Goal: Task Accomplishment & Management: Manage account settings

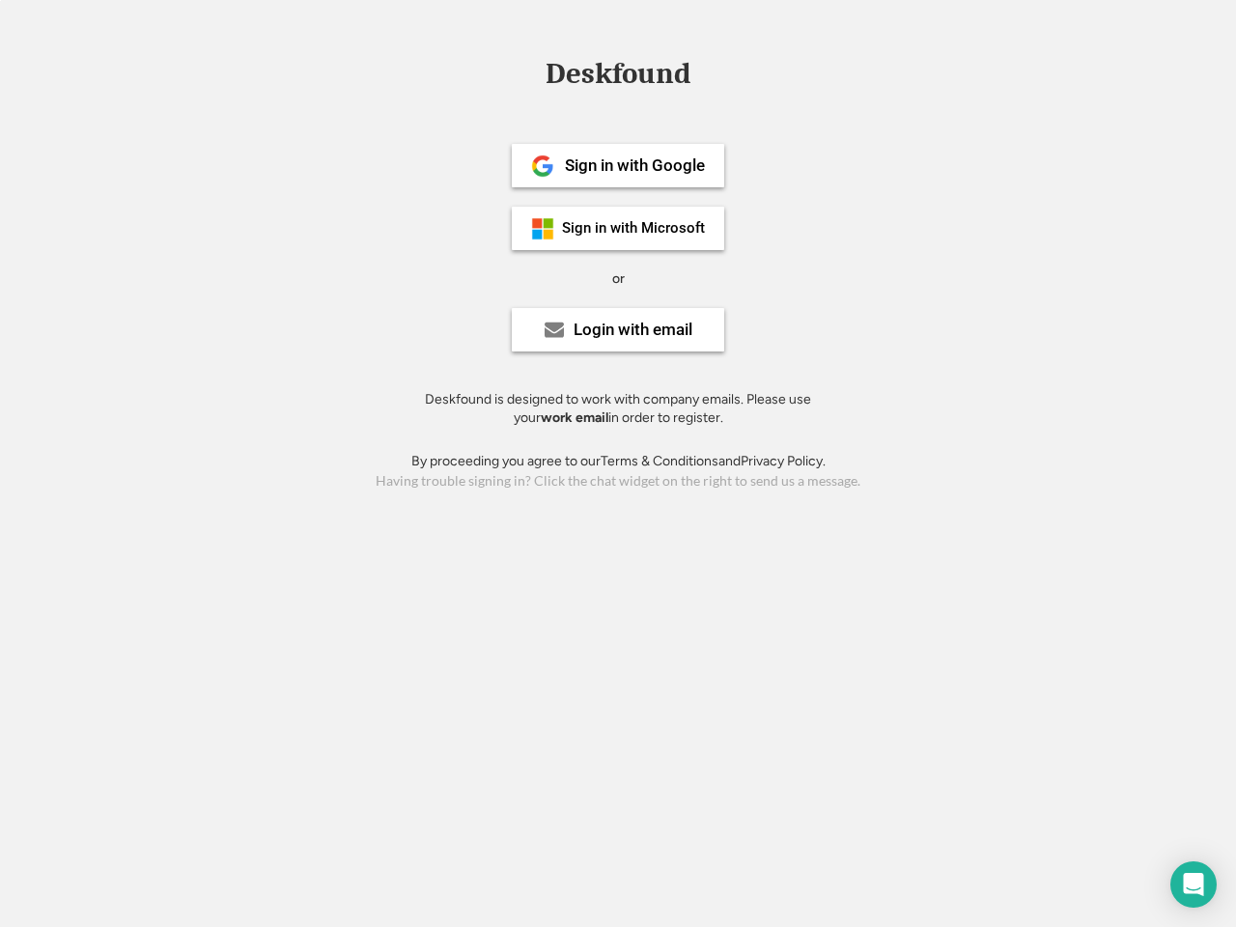
click at [618, 276] on div "or" at bounding box center [618, 278] width 13 height 19
click at [618, 77] on div "Deskfound" at bounding box center [618, 74] width 164 height 30
click at [529, 73] on div "Deskfound" at bounding box center [618, 77] width 1236 height 37
click at [618, 77] on div "Deskfound" at bounding box center [618, 74] width 164 height 30
click at [618, 278] on div "or" at bounding box center [618, 278] width 13 height 19
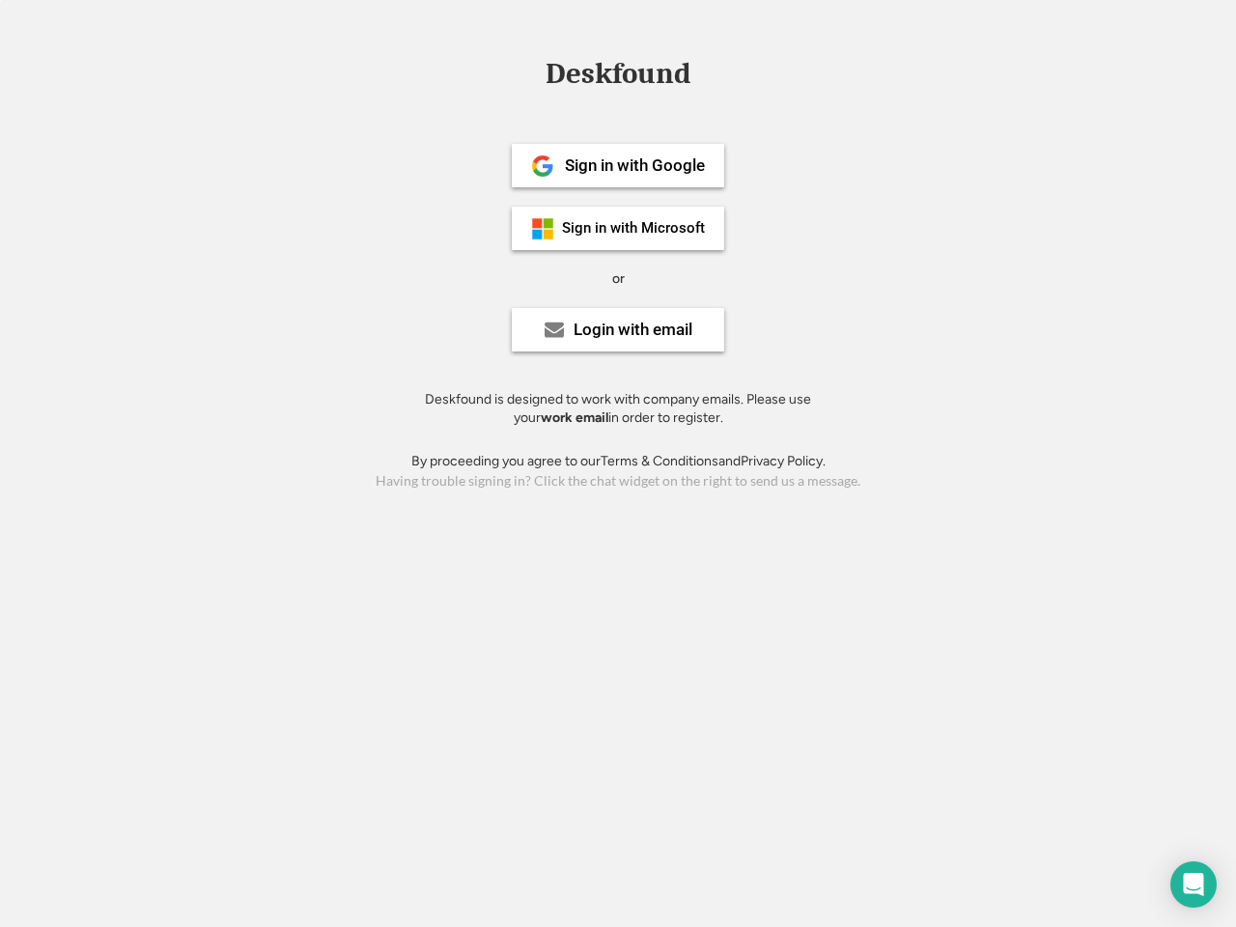
click at [618, 165] on div "Sign in with Google" at bounding box center [635, 165] width 140 height 16
click at [634, 165] on div "Sign in with Google" at bounding box center [635, 165] width 140 height 16
click at [543, 166] on img at bounding box center [542, 165] width 23 height 23
click at [618, 228] on div "Sign in with Microsoft" at bounding box center [633, 228] width 143 height 14
click at [634, 228] on div "Sign in with Microsoft" at bounding box center [633, 228] width 143 height 14
